Goal: Transaction & Acquisition: Obtain resource

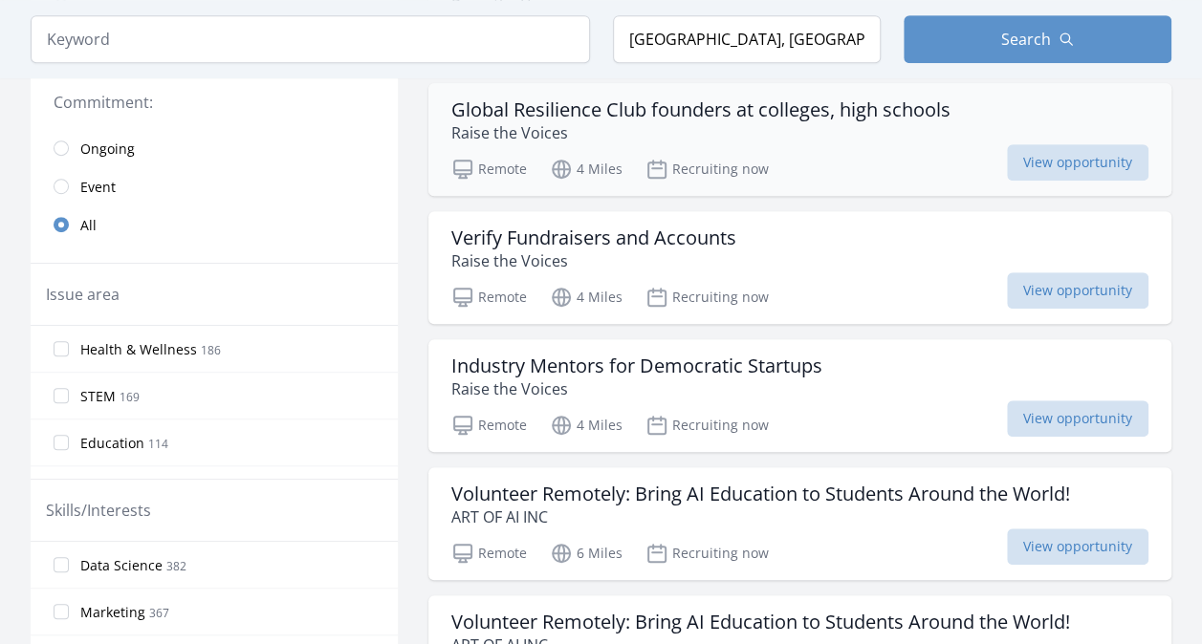
scroll to position [478, 0]
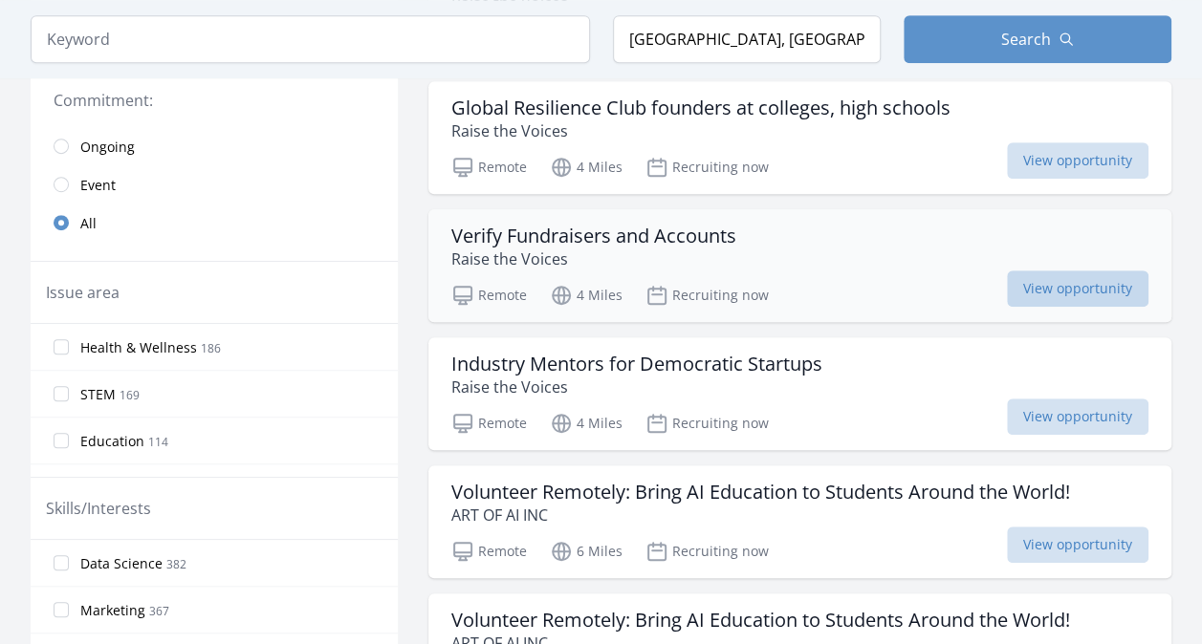
click at [1063, 291] on span "View opportunity" at bounding box center [1078, 289] width 142 height 36
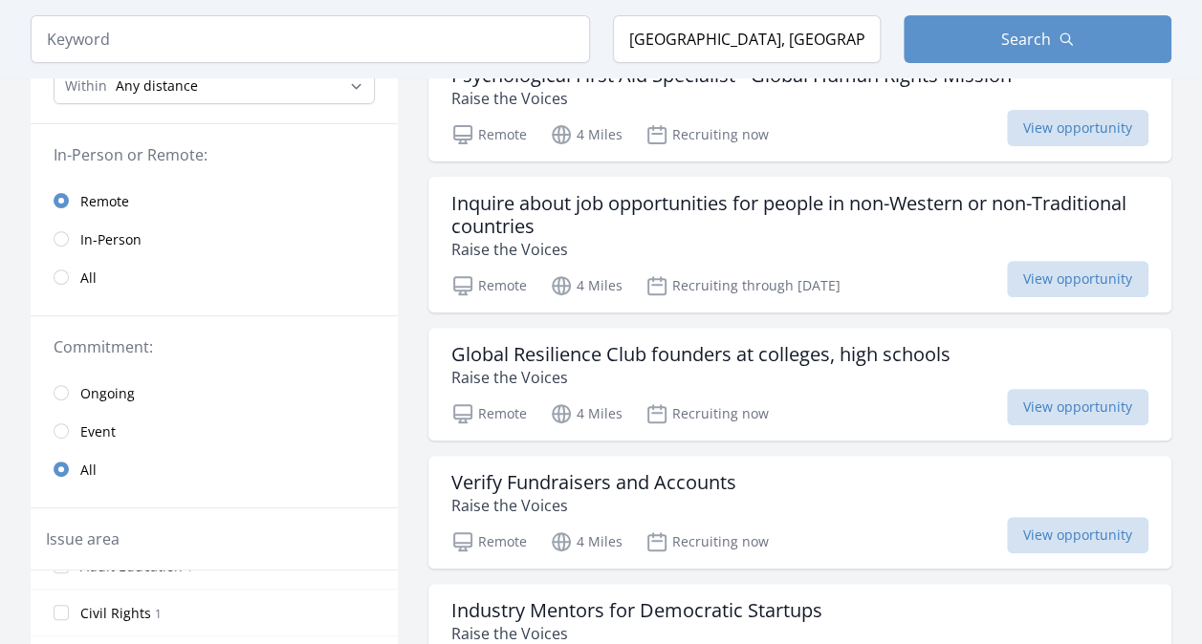
scroll to position [0, 0]
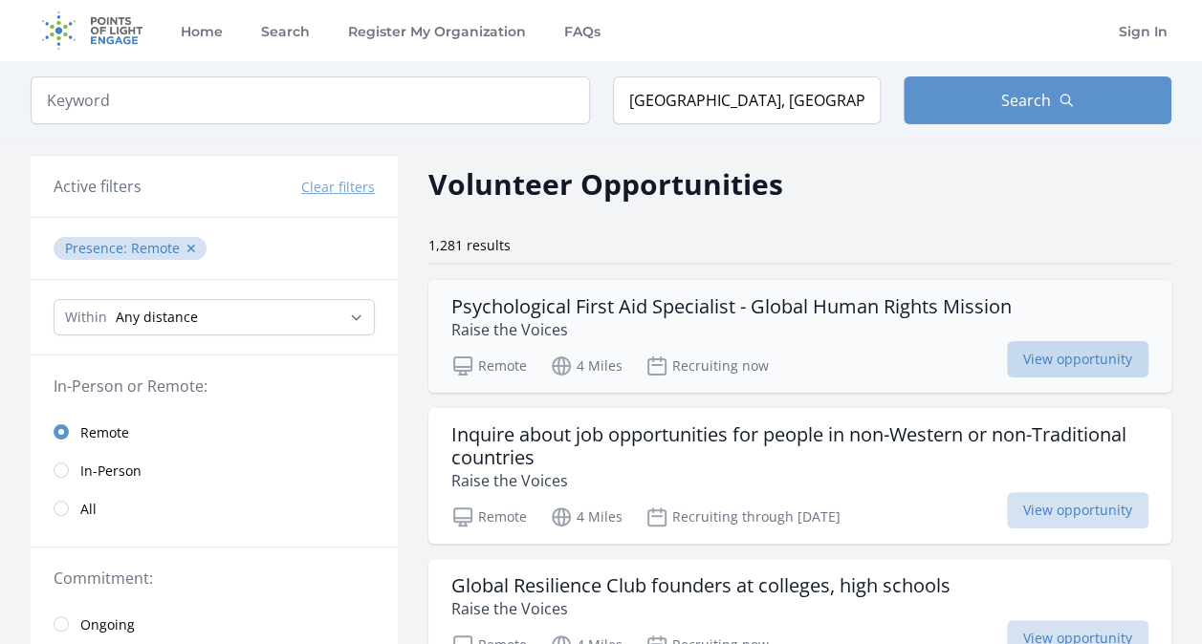
click at [1058, 356] on span "View opportunity" at bounding box center [1078, 359] width 142 height 36
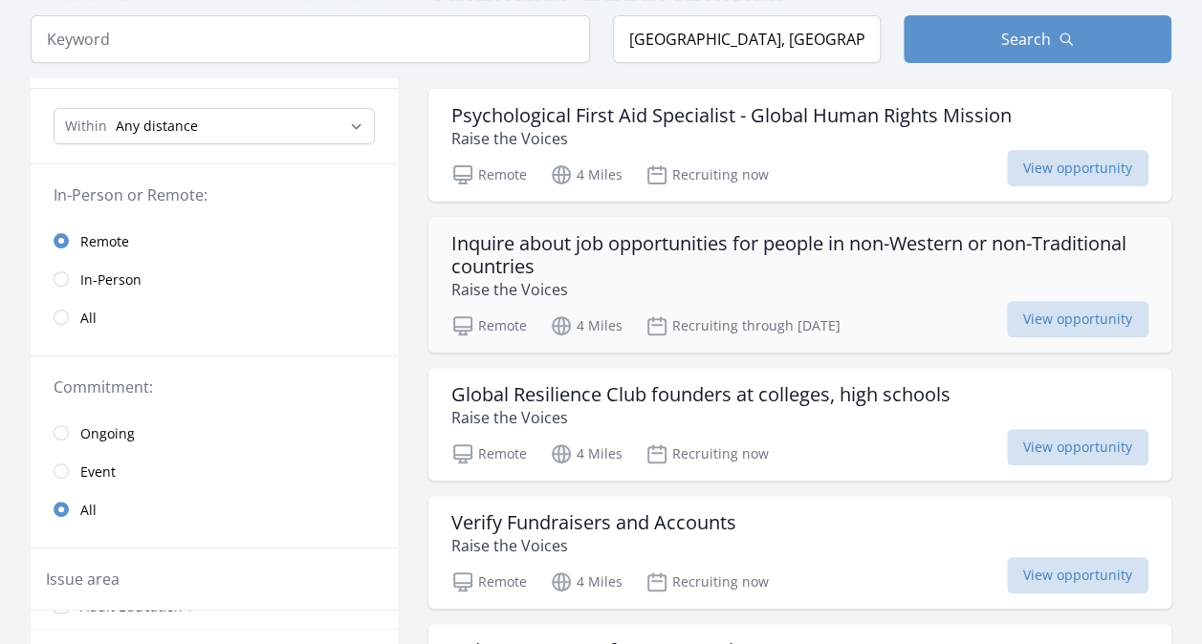
scroll to position [287, 0]
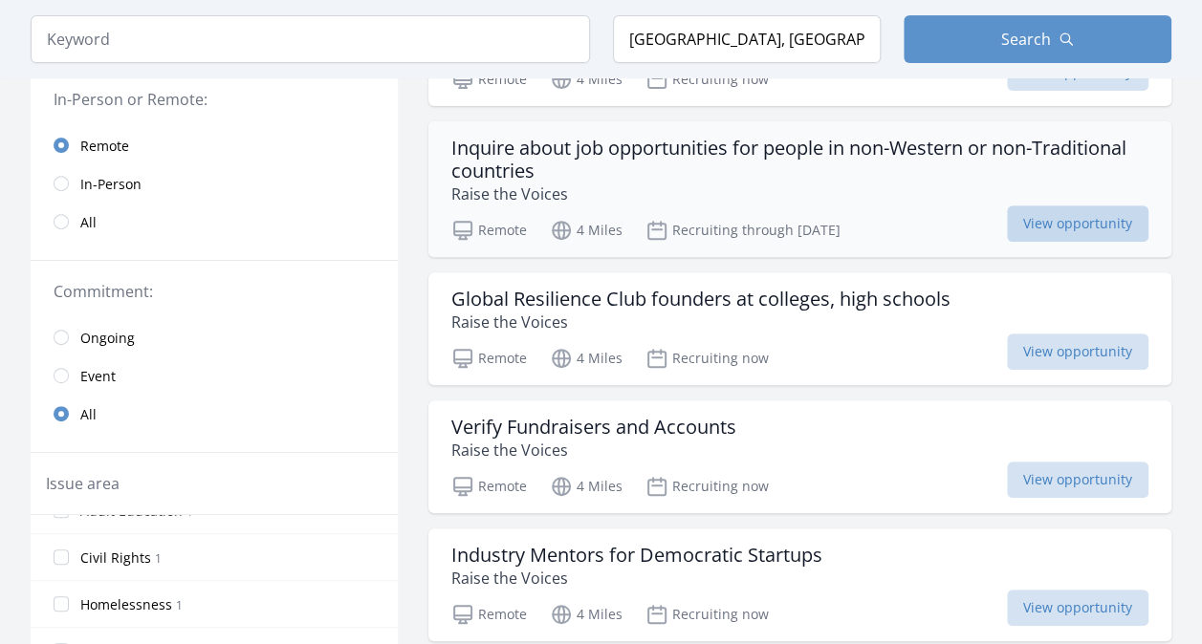
click at [1054, 229] on span "View opportunity" at bounding box center [1078, 224] width 142 height 36
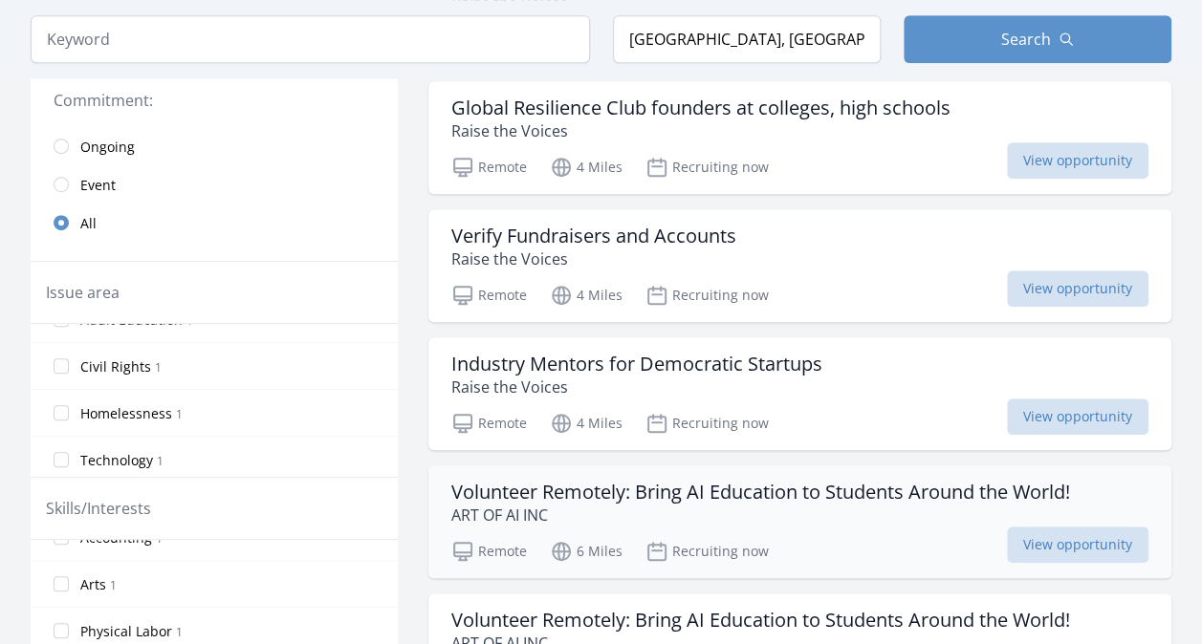
scroll to position [669, 0]
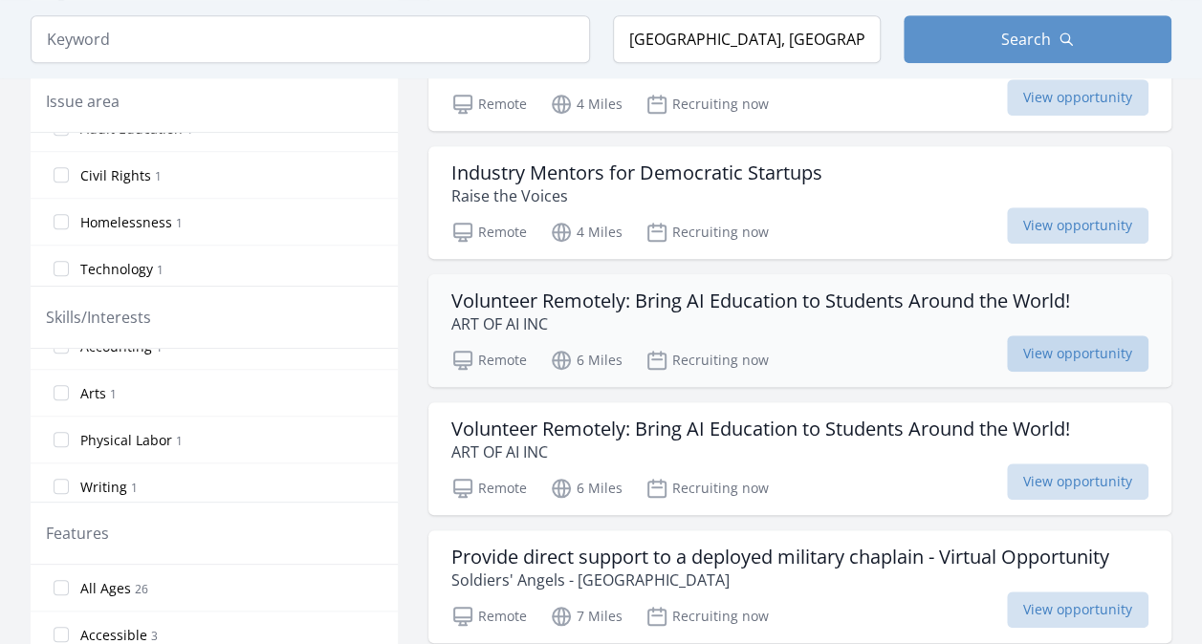
click at [1065, 352] on span "View opportunity" at bounding box center [1078, 354] width 142 height 36
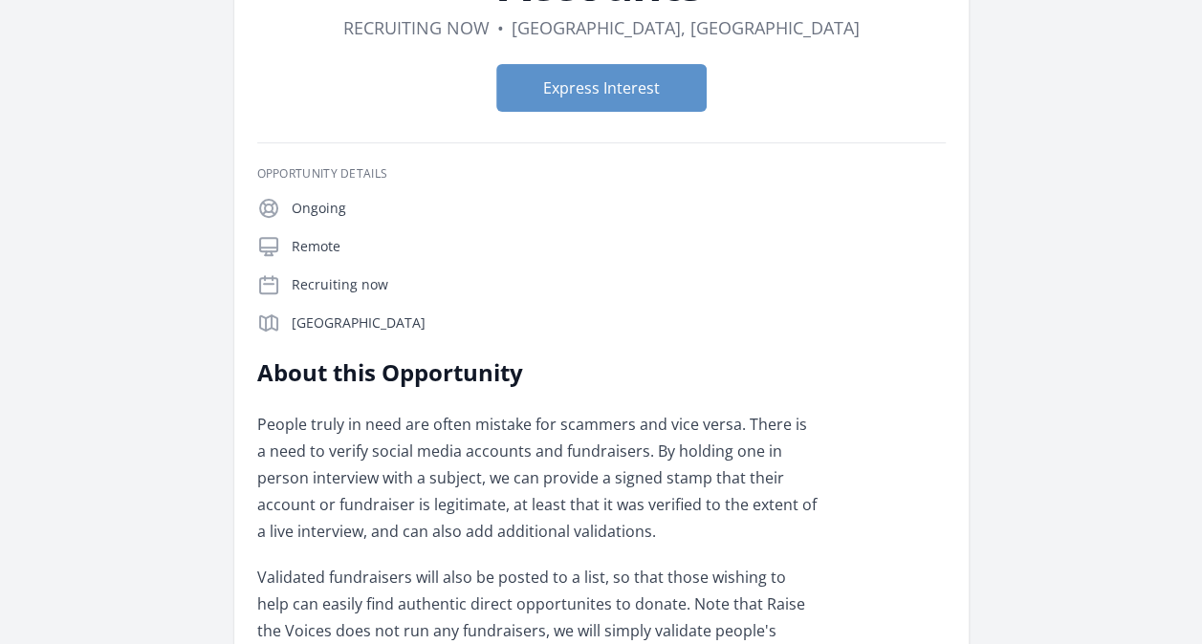
scroll to position [142, 0]
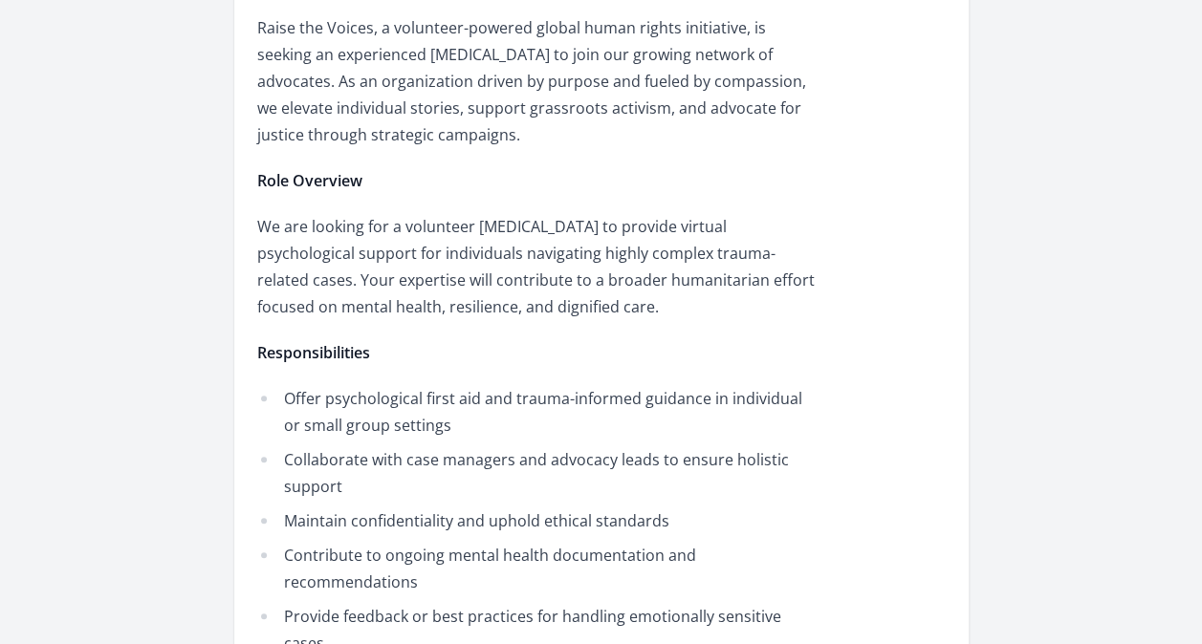
scroll to position [669, 0]
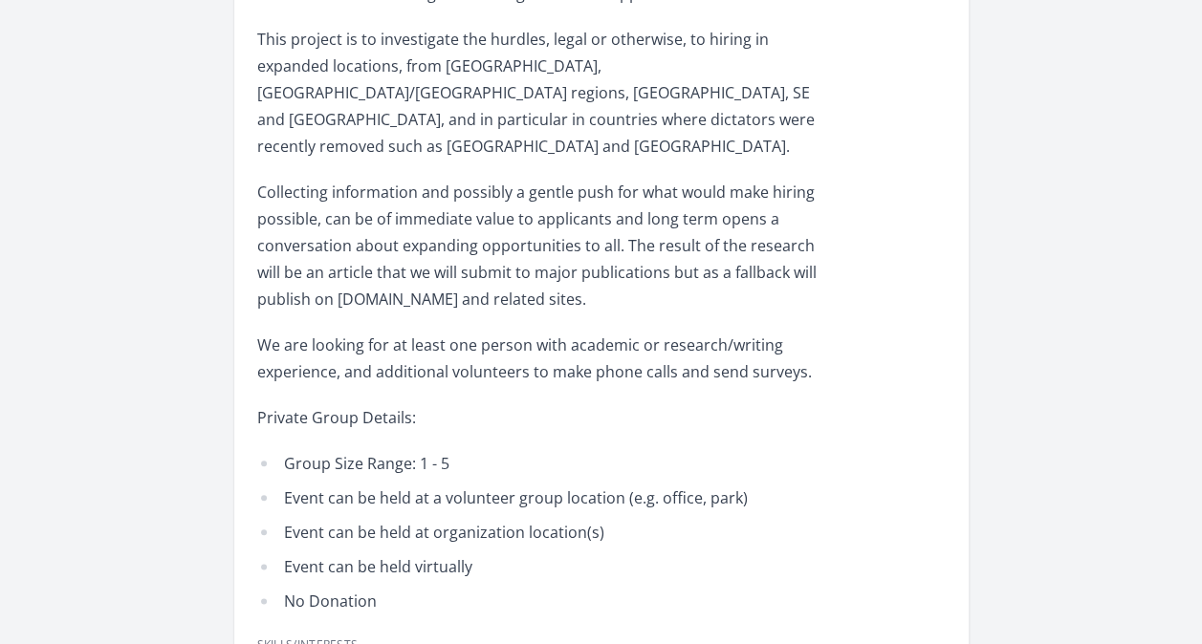
scroll to position [765, 0]
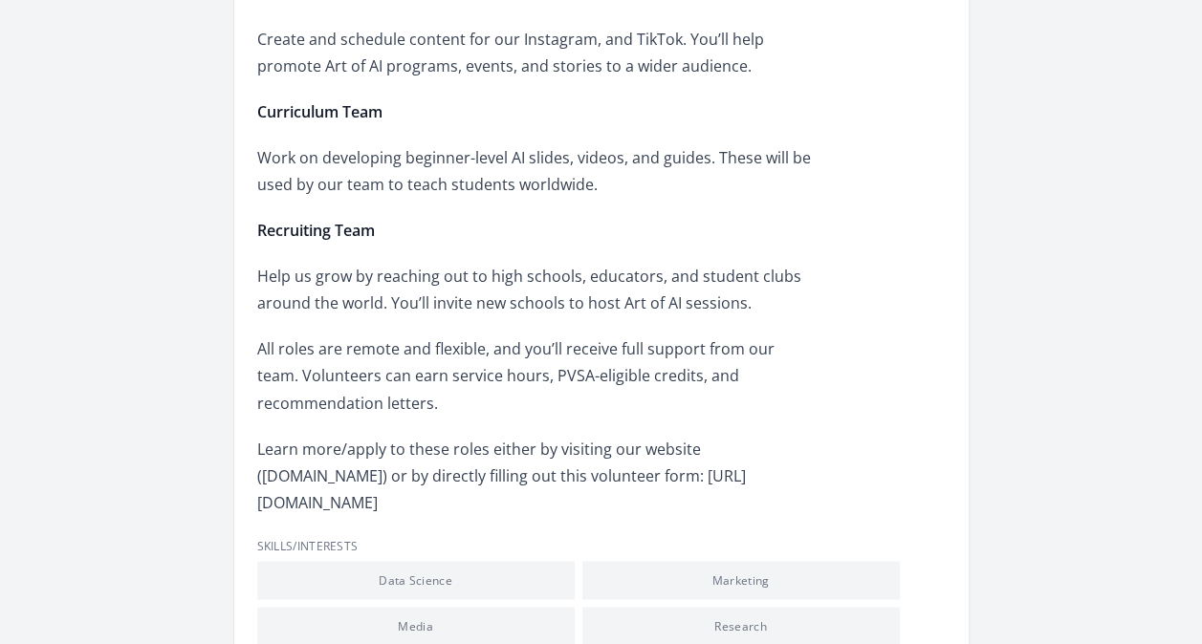
scroll to position [1434, 0]
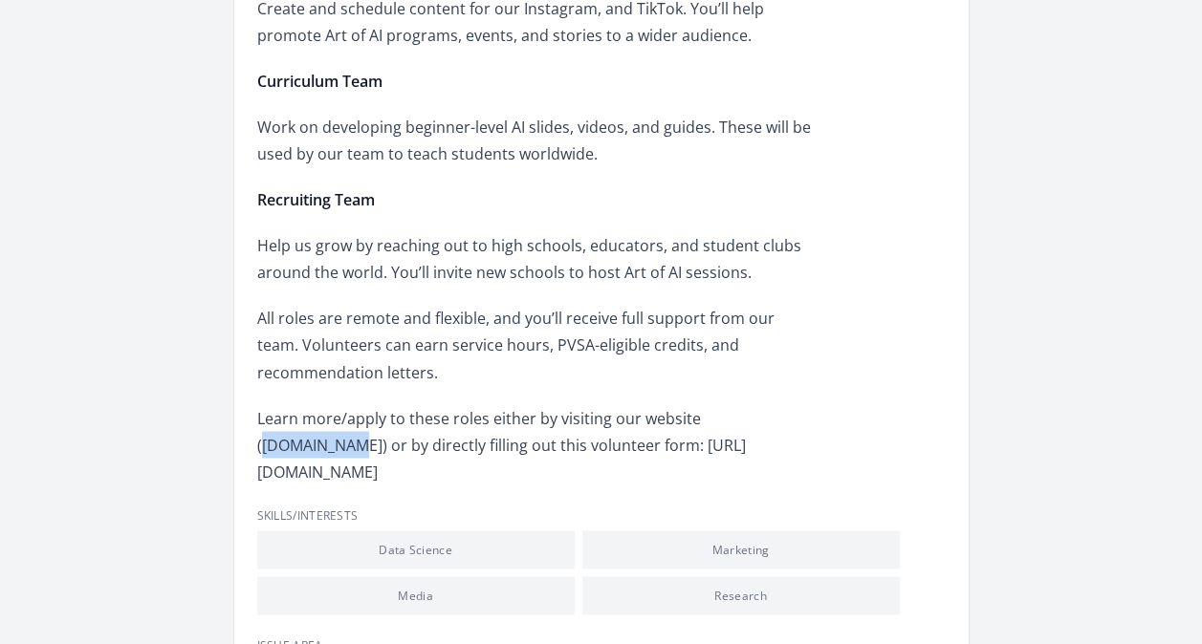
drag, startPoint x: 775, startPoint y: 421, endPoint x: 702, endPoint y: 423, distance: 73.6
click at [702, 423] on p "Learn more/apply to these roles either by visiting our website ([DOMAIN_NAME]) …" at bounding box center [536, 444] width 559 height 80
drag, startPoint x: 702, startPoint y: 423, endPoint x: 718, endPoint y: 423, distance: 16.3
copy p "[DOMAIN_NAME]"
